Goal: Transaction & Acquisition: Purchase product/service

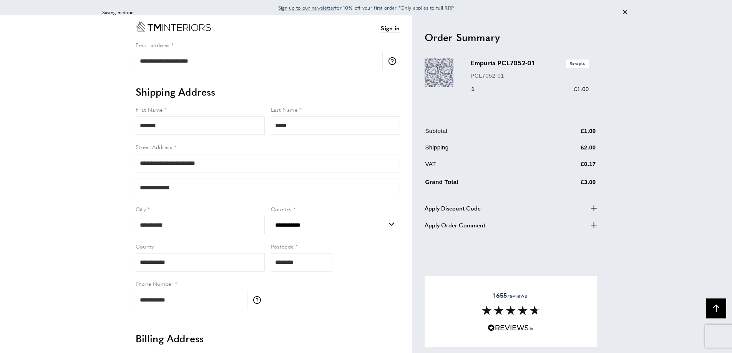
select select "**"
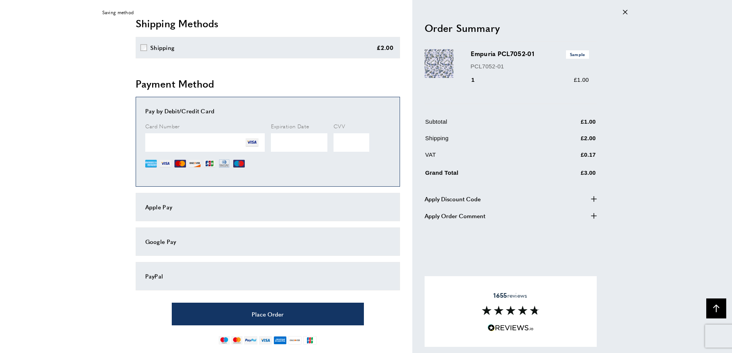
scroll to position [576, 0]
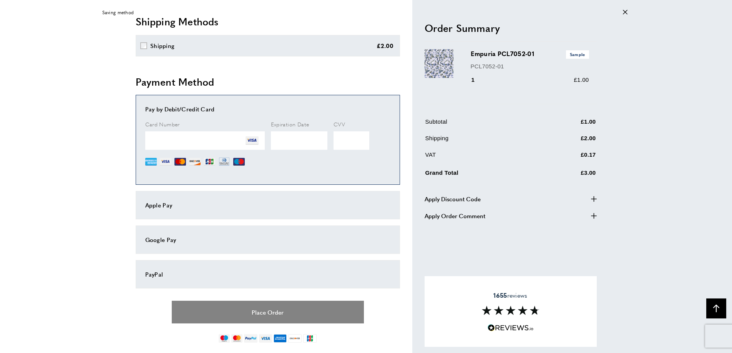
click at [228, 302] on button "Place Order" at bounding box center [268, 312] width 192 height 23
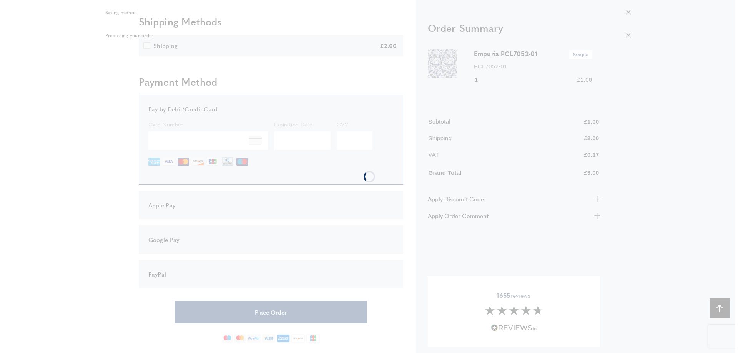
scroll to position [0, 0]
